Goal: Task Accomplishment & Management: Use online tool/utility

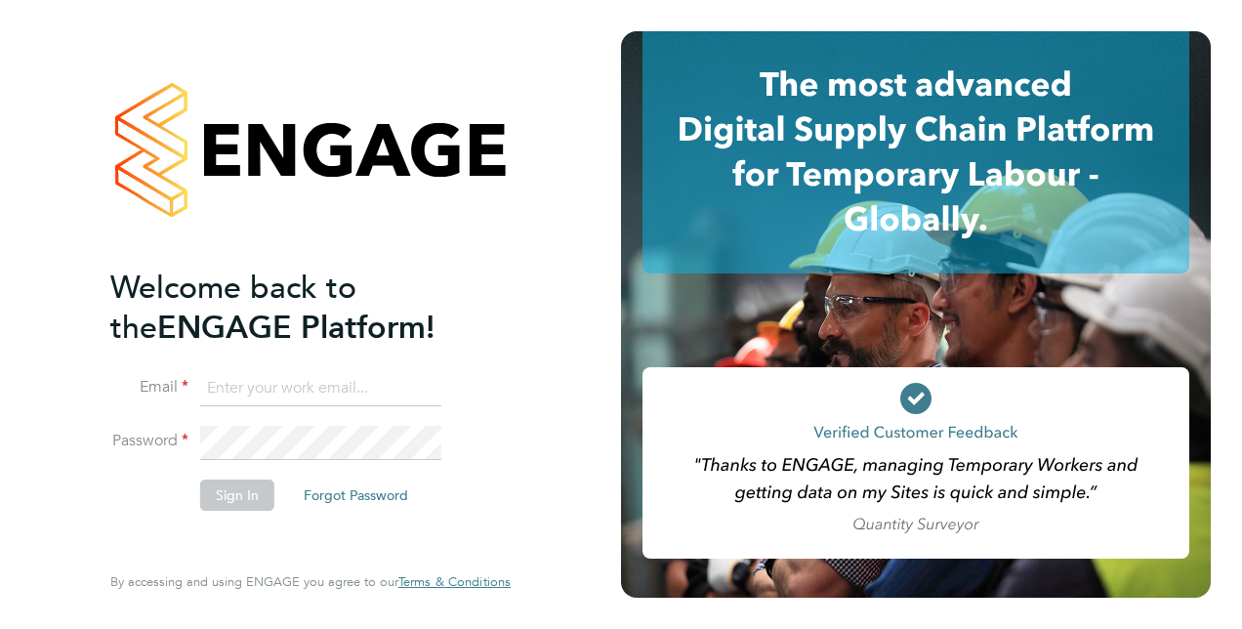
type input "[EMAIL_ADDRESS][DOMAIN_NAME]"
click at [387, 390] on input "[EMAIL_ADDRESS][DOMAIN_NAME]" at bounding box center [320, 388] width 241 height 35
click at [210, 490] on button "Sign In" at bounding box center [237, 495] width 74 height 31
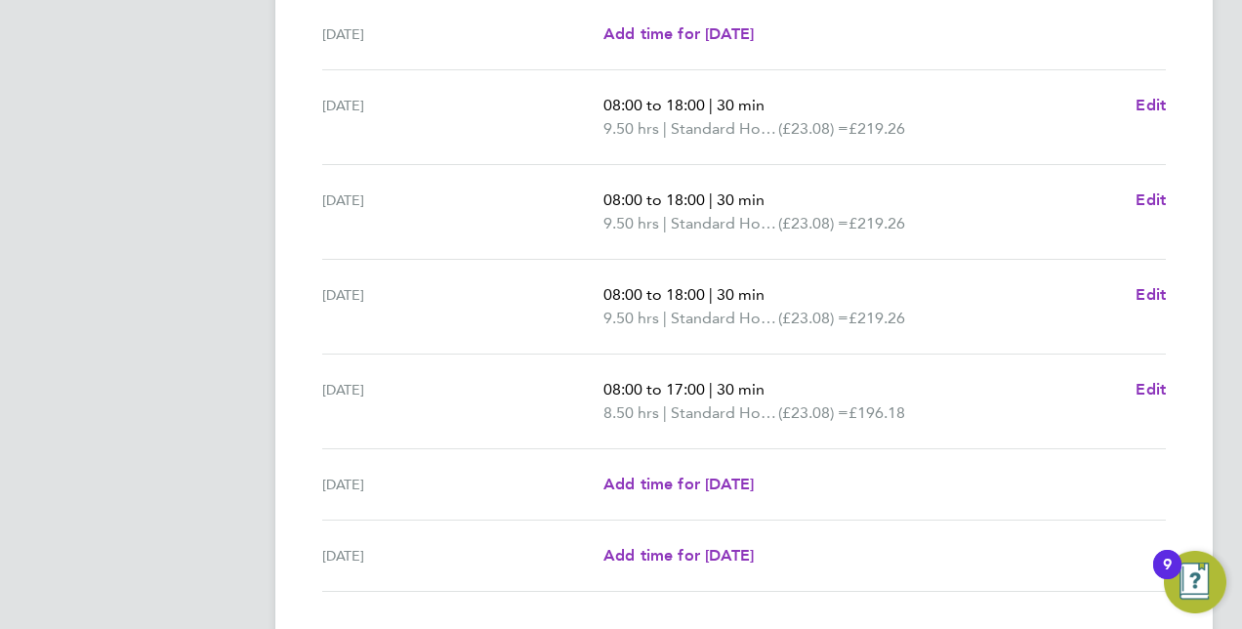
scroll to position [755, 0]
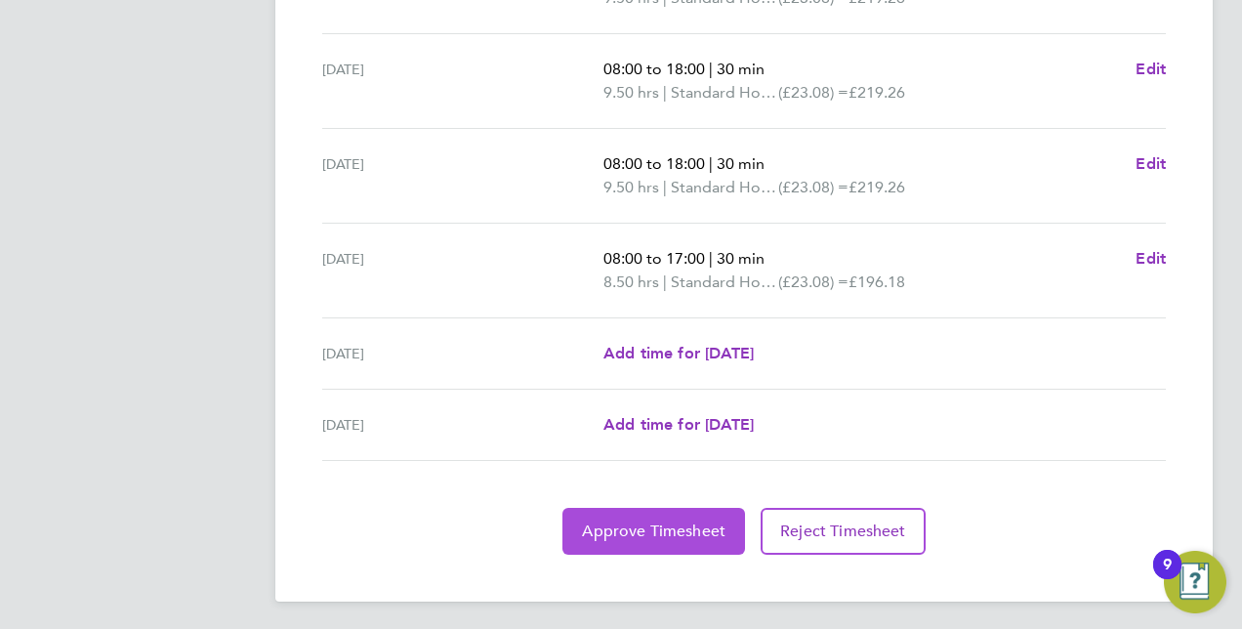
click at [676, 522] on span "Approve Timesheet" at bounding box center [654, 532] width 144 height 20
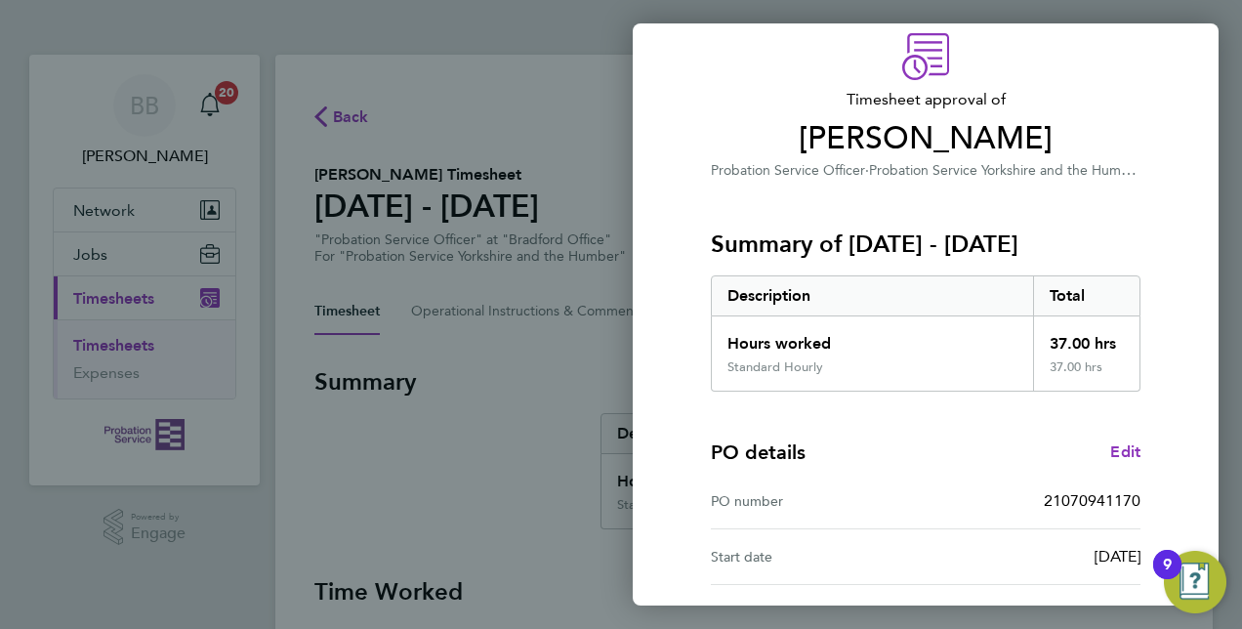
scroll to position [305, 0]
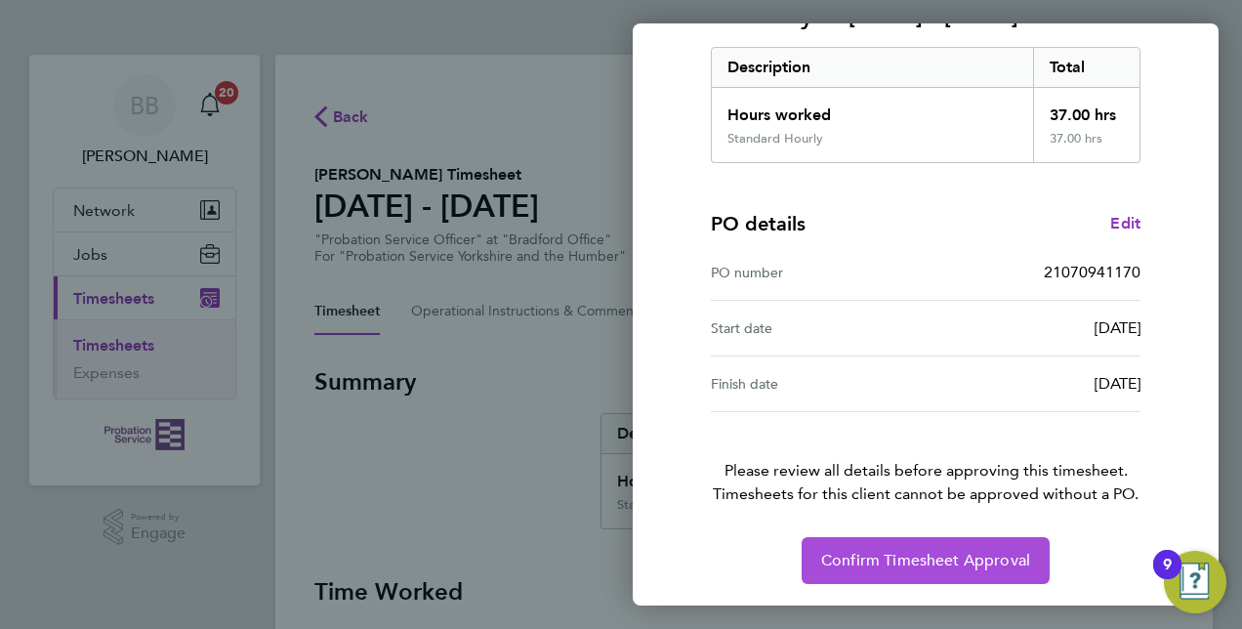
click at [908, 551] on span "Confirm Timesheet Approval" at bounding box center [925, 561] width 209 height 20
